Goal: Find specific page/section: Find specific page/section

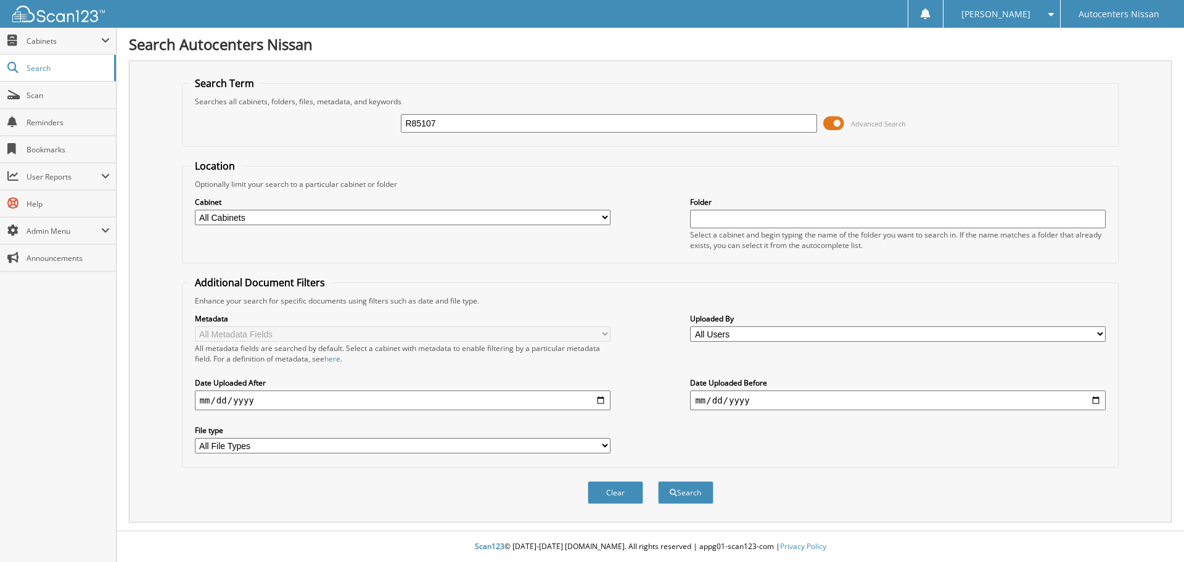
type input "R85107"
click at [658, 481] on button "Search" at bounding box center [686, 492] width 56 height 23
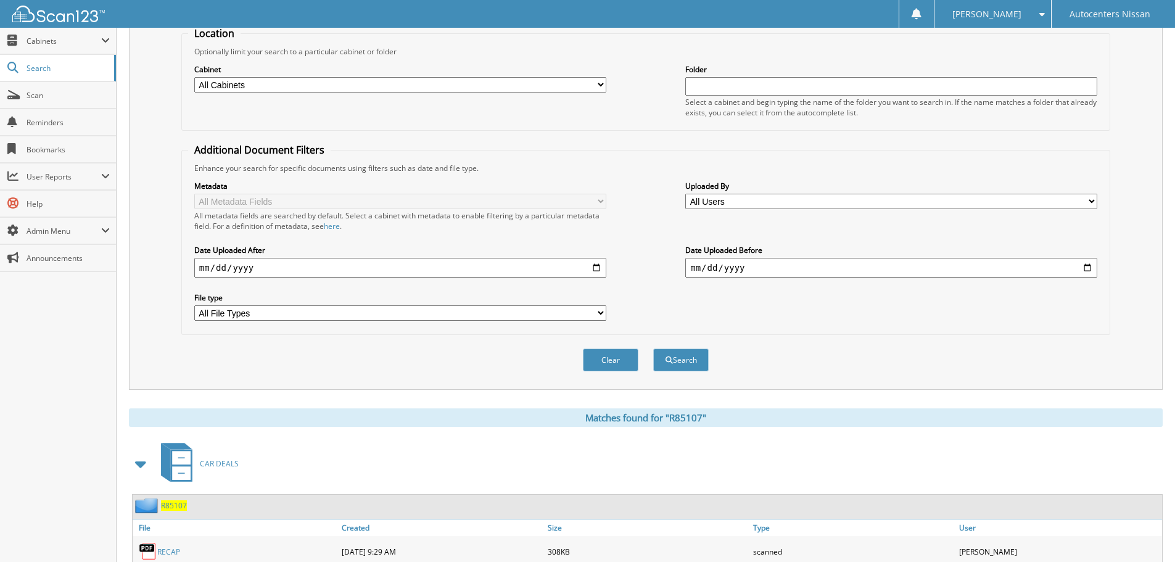
scroll to position [185, 0]
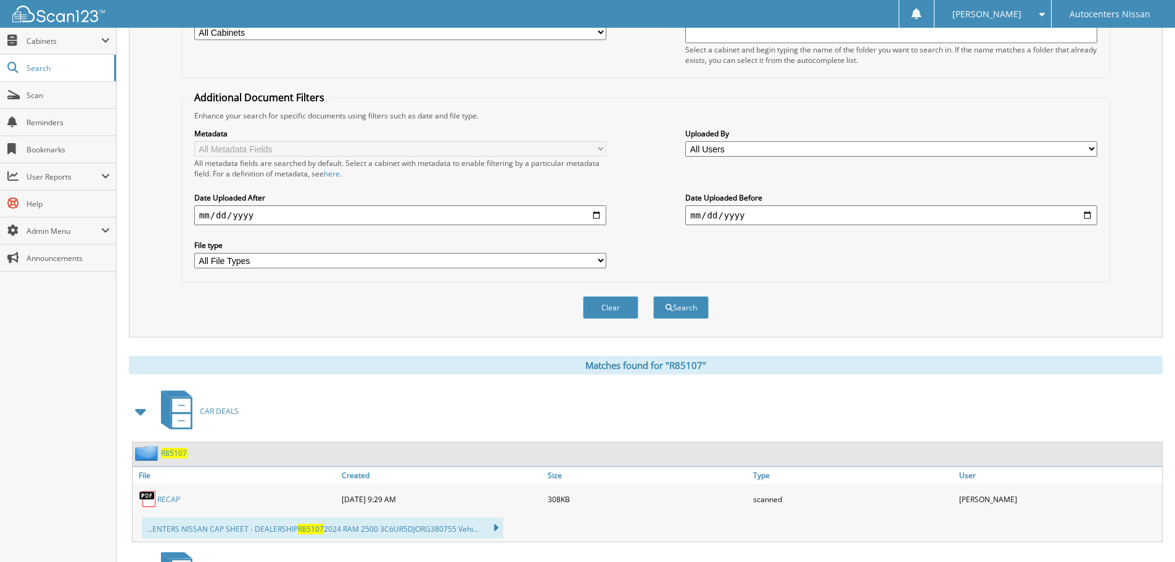
click at [169, 453] on span "R85107" at bounding box center [174, 453] width 26 height 10
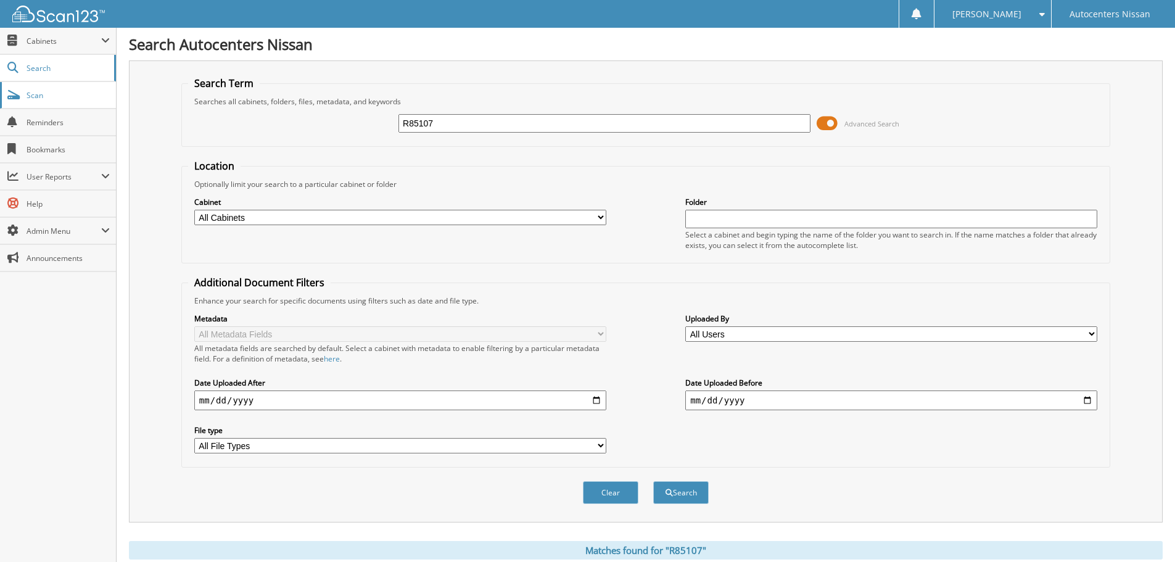
click at [42, 96] on span "Scan" at bounding box center [68, 95] width 83 height 10
